Goal: Information Seeking & Learning: Learn about a topic

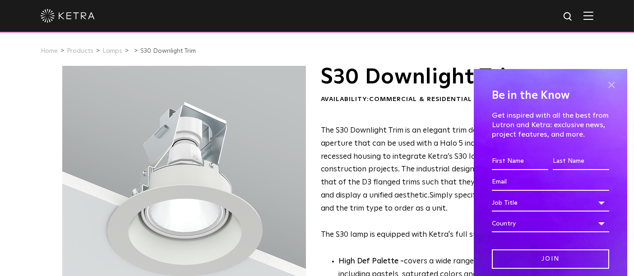
click at [605, 86] on span at bounding box center [612, 85] width 14 height 14
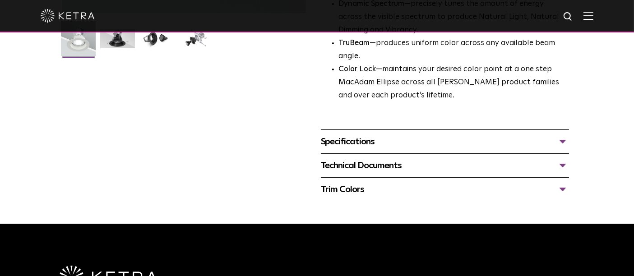
scroll to position [294, 0]
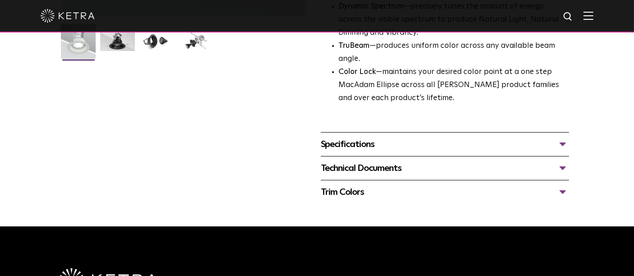
click at [536, 149] on div "Specifications" at bounding box center [445, 144] width 249 height 14
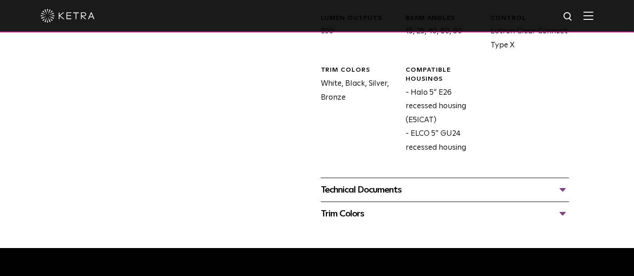
scroll to position [504, 0]
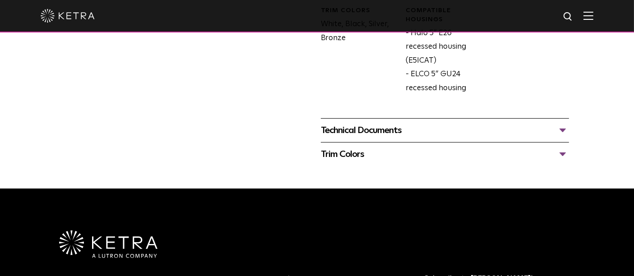
click at [532, 129] on div "Technical Documents" at bounding box center [445, 130] width 249 height 14
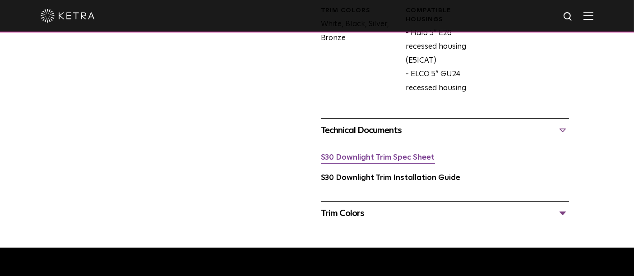
click at [406, 157] on link "S30 Downlight Trim Spec Sheet" at bounding box center [378, 158] width 114 height 8
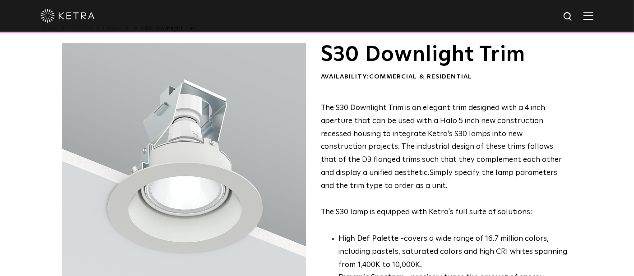
scroll to position [0, 0]
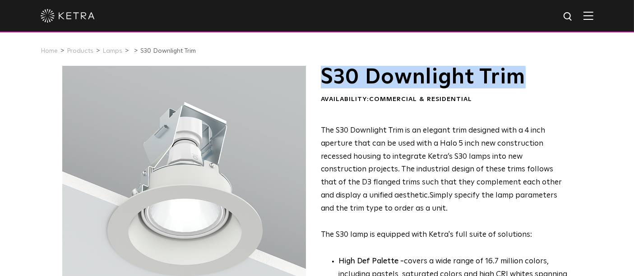
drag, startPoint x: 322, startPoint y: 75, endPoint x: 546, endPoint y: 81, distance: 224.3
click at [546, 81] on h1 "S30 Downlight Trim" at bounding box center [445, 77] width 249 height 23
copy h1 "S30 Downlight Trim"
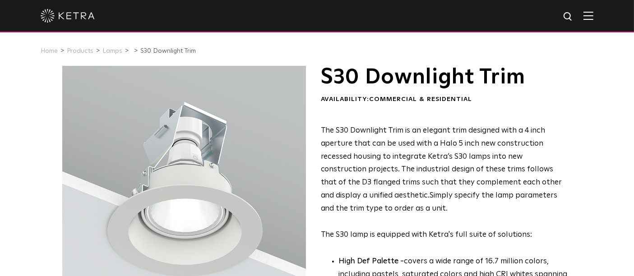
click at [416, 146] on span "The S30 Downlight Trim is an elegant trim designed with a 4 inch aperture that …" at bounding box center [441, 163] width 241 height 73
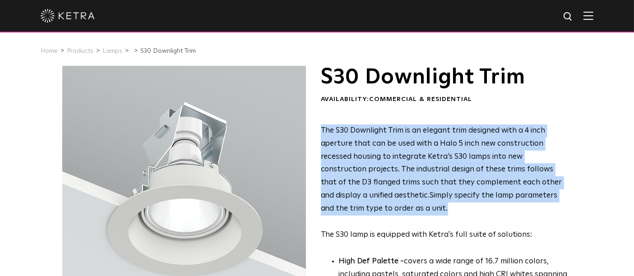
drag, startPoint x: 322, startPoint y: 132, endPoint x: 397, endPoint y: 210, distance: 108.2
click at [397, 210] on p "The S30 Downlight Trim is an elegant trim designed with a 4 inch aperture that …" at bounding box center [445, 183] width 249 height 117
copy p "The S30 Downlight Trim is an elegant trim designed with a 4 inch aperture that …"
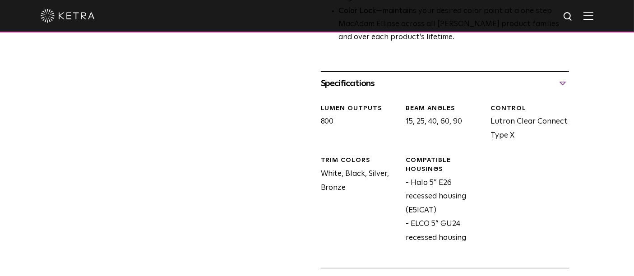
scroll to position [355, 0]
drag, startPoint x: 320, startPoint y: 108, endPoint x: 486, endPoint y: 237, distance: 210.2
click at [486, 237] on div "LUMEN OUTPUTS 800 Beam Angles 15, 25, 40, 60, 90 CONTROL Lutron Clear Connect T…" at bounding box center [441, 181] width 255 height 173
copy div "LUMEN OUTPUTS 800 Beam Angles 15, 25, 40, 60, 90 CONTROL Lutron Clear Connect T…"
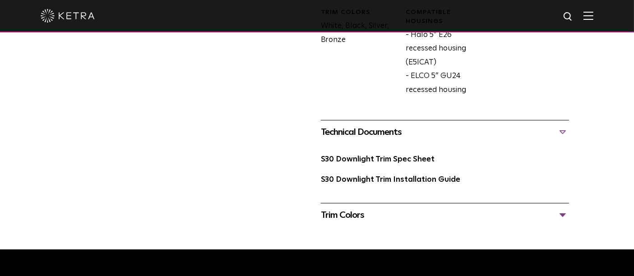
scroll to position [504, 0]
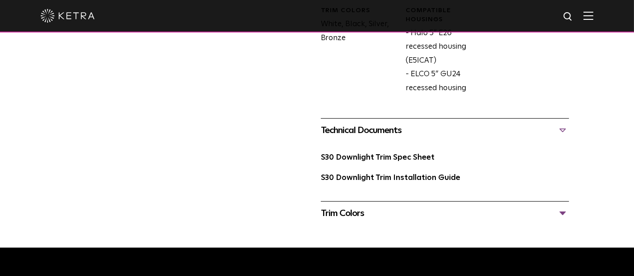
click at [549, 209] on div "Trim Colors" at bounding box center [445, 213] width 249 height 14
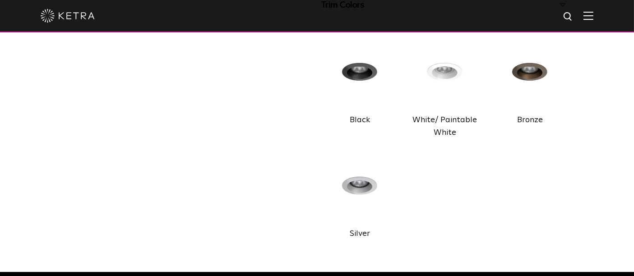
scroll to position [710, 0]
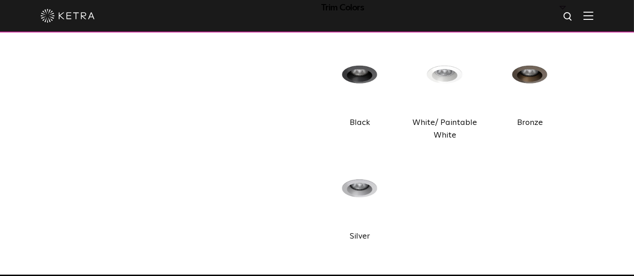
click at [362, 91] on img at bounding box center [360, 75] width 78 height 77
